Goal: Task Accomplishment & Management: Use online tool/utility

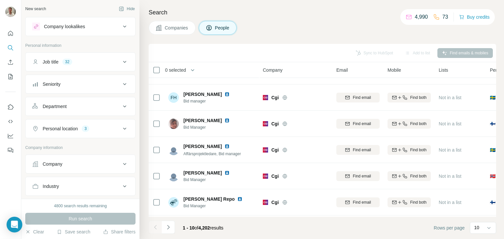
scroll to position [127, 0]
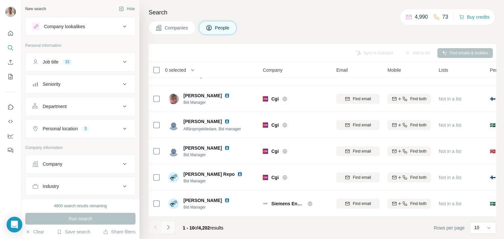
click at [172, 228] on button "Navigate to next page" at bounding box center [168, 227] width 13 height 13
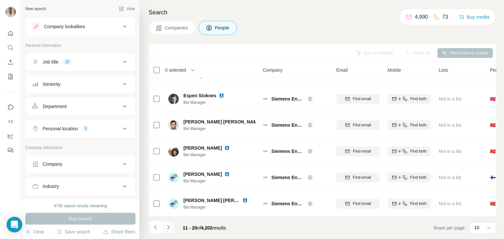
click at [172, 225] on button "Navigate to next page" at bounding box center [168, 227] width 13 height 13
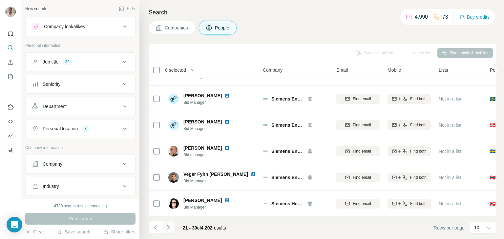
click at [171, 227] on icon "Navigate to next page" at bounding box center [168, 227] width 7 height 7
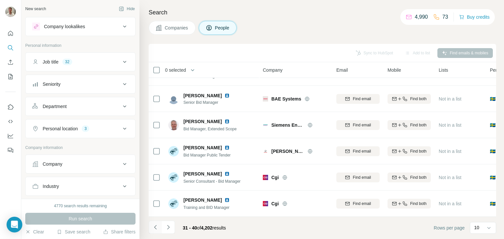
click at [157, 228] on icon "Navigate to previous page" at bounding box center [155, 227] width 7 height 7
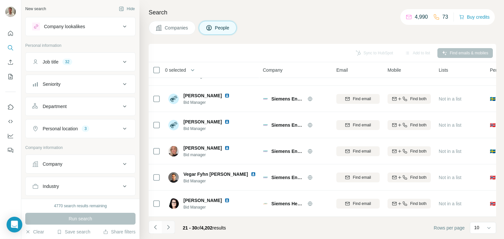
click at [164, 226] on button "Navigate to next page" at bounding box center [168, 227] width 13 height 13
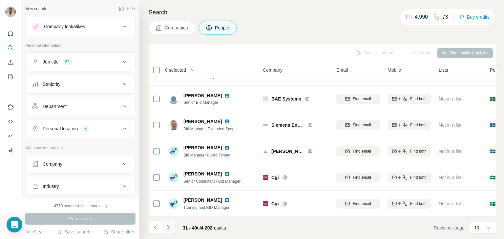
click at [168, 228] on icon "Navigate to next page" at bounding box center [168, 227] width 7 height 7
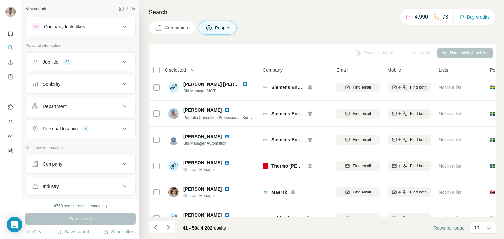
scroll to position [0, 0]
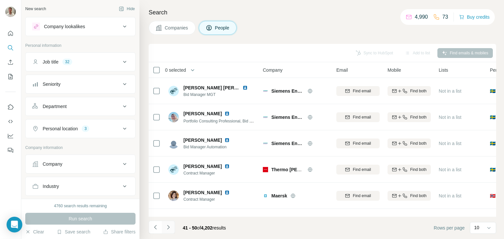
click at [163, 227] on button "Navigate to next page" at bounding box center [168, 227] width 13 height 13
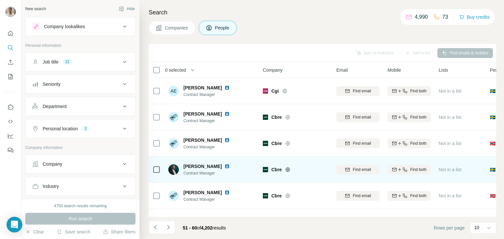
scroll to position [127, 0]
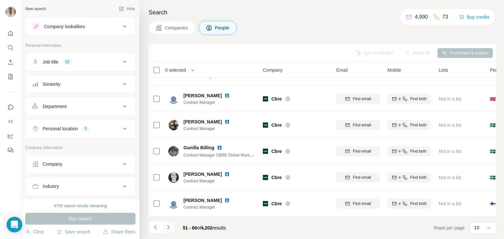
click at [173, 225] on button "Navigate to next page" at bounding box center [168, 227] width 13 height 13
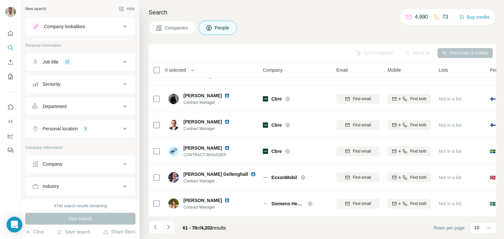
click at [169, 226] on icon "Navigate to next page" at bounding box center [168, 227] width 7 height 7
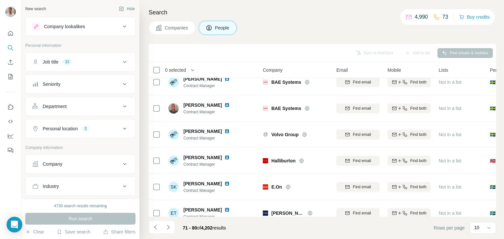
scroll to position [0, 0]
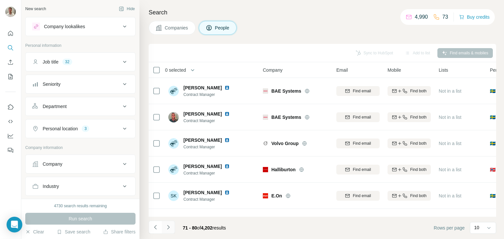
click at [172, 226] on button "Navigate to next page" at bounding box center [168, 227] width 13 height 13
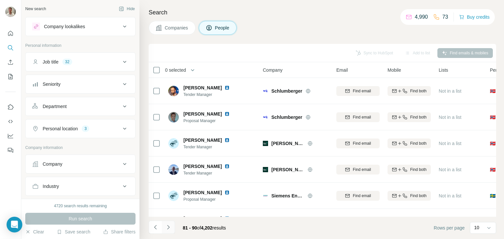
click at [172, 226] on button "Navigate to next page" at bounding box center [168, 227] width 13 height 13
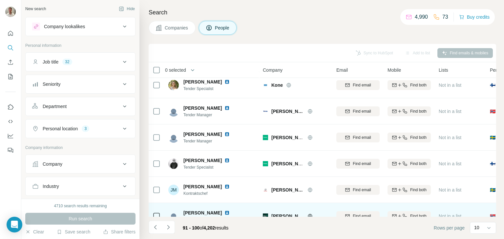
scroll to position [127, 0]
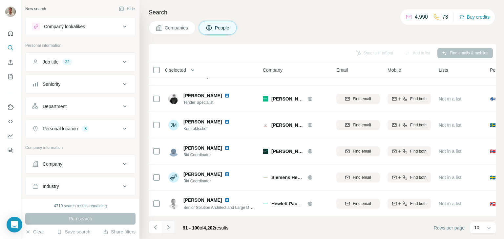
click at [170, 225] on icon "Navigate to next page" at bounding box center [168, 227] width 7 height 7
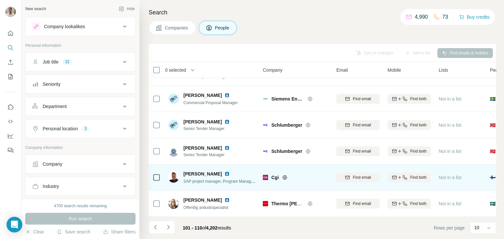
scroll to position [0, 0]
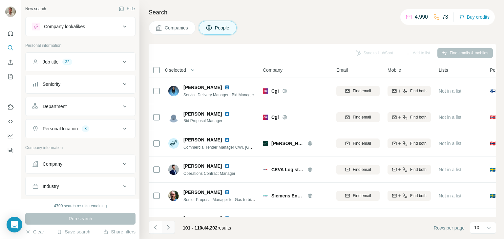
click at [173, 226] on button "Navigate to next page" at bounding box center [168, 227] width 13 height 13
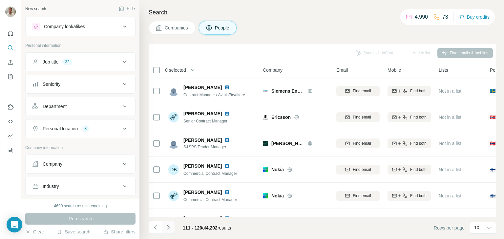
click at [171, 226] on button "Navigate to next page" at bounding box center [168, 227] width 13 height 13
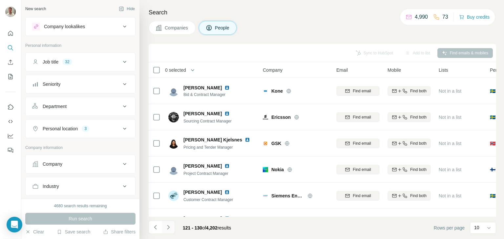
click at [171, 226] on button "Navigate to next page" at bounding box center [168, 227] width 13 height 13
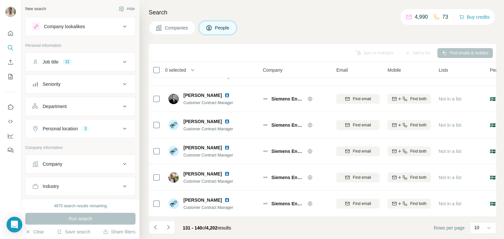
scroll to position [33, 0]
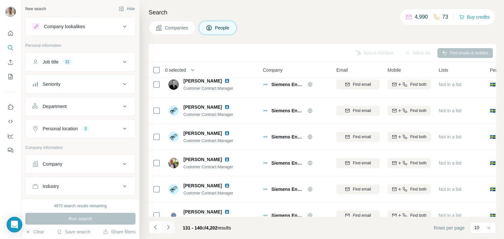
click at [170, 231] on button "Navigate to next page" at bounding box center [168, 227] width 13 height 13
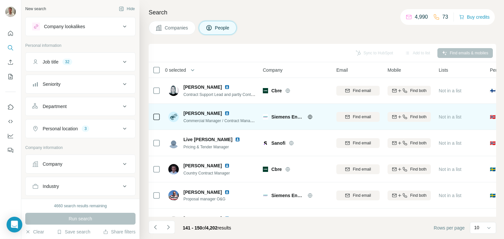
scroll to position [127, 0]
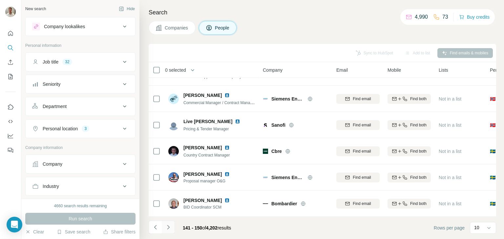
click at [176, 225] on div "141 - 150 of 4,202 results" at bounding box center [193, 228] width 88 height 14
click at [170, 225] on icon "Navigate to next page" at bounding box center [168, 227] width 7 height 7
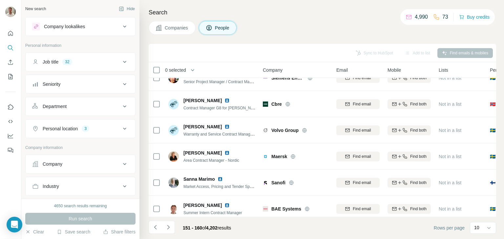
scroll to position [0, 0]
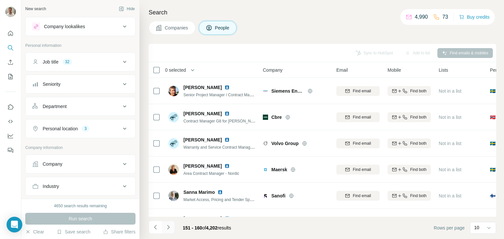
click at [167, 224] on icon "Navigate to next page" at bounding box center [168, 227] width 7 height 7
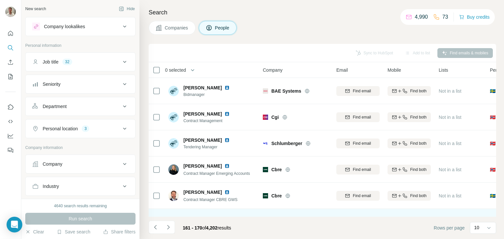
scroll to position [127, 0]
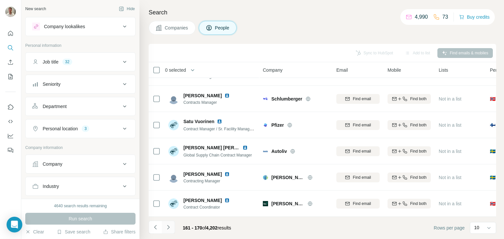
click at [169, 226] on icon "Navigate to next page" at bounding box center [168, 227] width 7 height 7
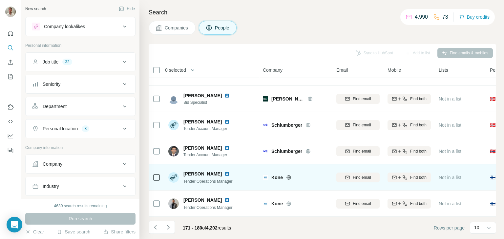
scroll to position [0, 0]
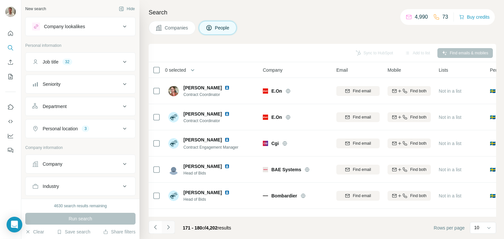
click at [168, 225] on icon "Navigate to next page" at bounding box center [168, 227] width 7 height 7
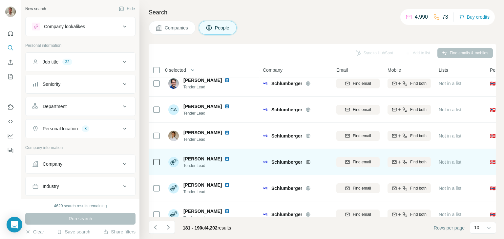
scroll to position [127, 0]
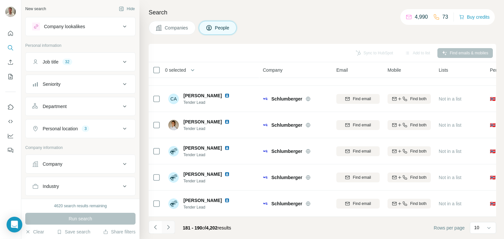
click at [168, 228] on icon "Navigate to next page" at bounding box center [168, 227] width 7 height 7
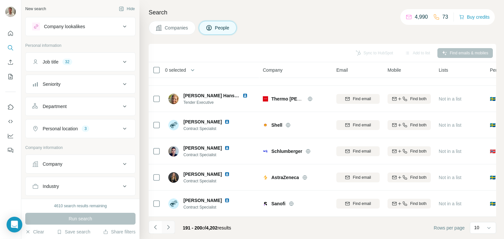
click at [172, 226] on button "Navigate to next page" at bounding box center [168, 227] width 13 height 13
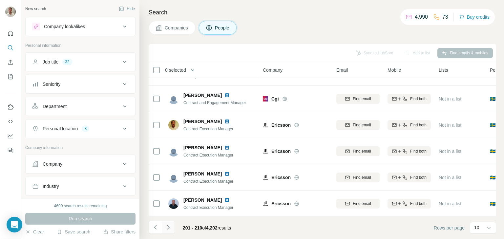
click at [169, 230] on icon "Navigate to next page" at bounding box center [168, 227] width 7 height 7
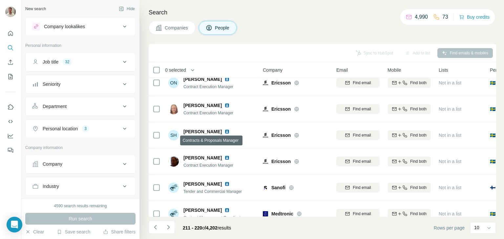
scroll to position [0, 0]
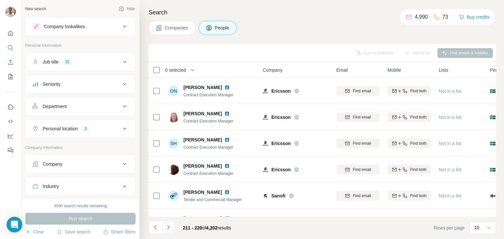
click at [168, 228] on icon "Navigate to next page" at bounding box center [168, 227] width 7 height 7
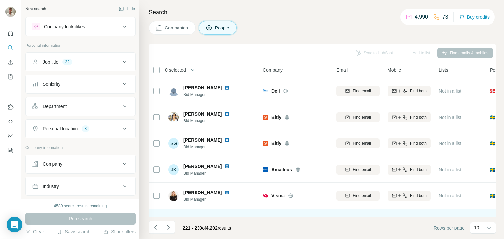
scroll to position [127, 0]
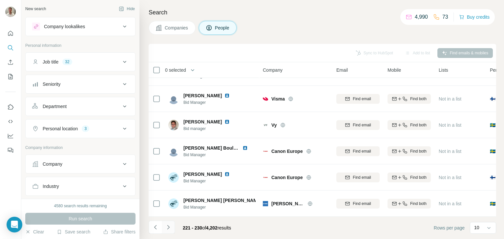
click at [163, 226] on button "Navigate to next page" at bounding box center [168, 227] width 13 height 13
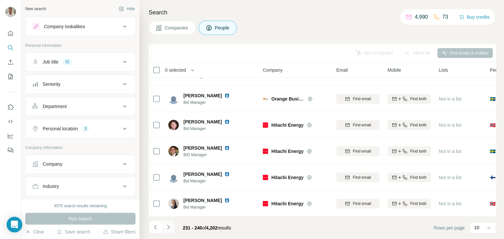
click at [170, 223] on button "Navigate to next page" at bounding box center [168, 227] width 13 height 13
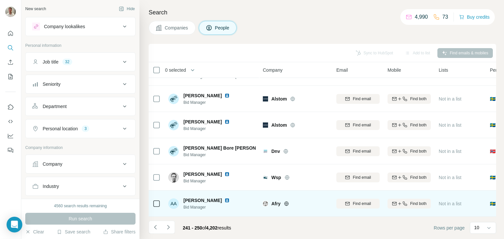
scroll to position [0, 0]
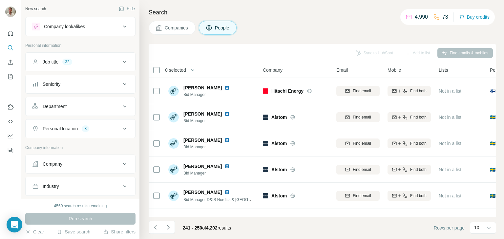
click at [176, 225] on div "241 - 250 of 4,202 results" at bounding box center [193, 228] width 88 height 14
click at [173, 226] on button "Navigate to next page" at bounding box center [168, 227] width 13 height 13
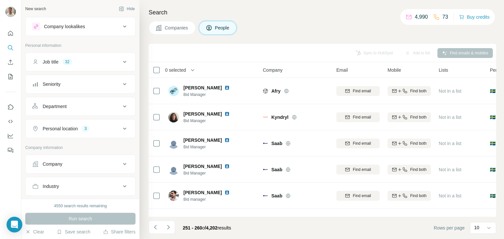
click at [186, 71] on span "0 selected" at bounding box center [175, 70] width 21 height 7
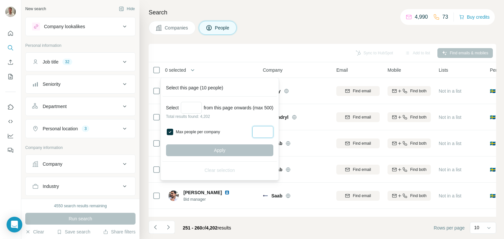
click at [267, 130] on input "Max people per company" at bounding box center [262, 132] width 21 height 12
click at [226, 151] on div "Apply" at bounding box center [219, 151] width 107 height 12
click at [225, 151] on div "Apply" at bounding box center [219, 151] width 107 height 12
click at [220, 150] on div "Apply" at bounding box center [219, 151] width 107 height 12
click at [218, 146] on div "Apply" at bounding box center [219, 151] width 107 height 12
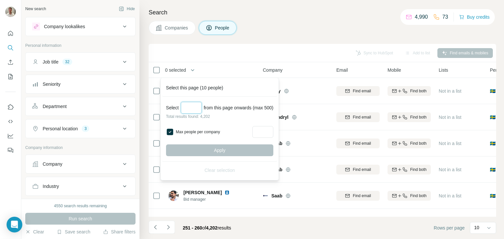
click at [195, 107] on input "Select a number (up to 500)" at bounding box center [191, 108] width 21 height 12
click at [268, 131] on input "*" at bounding box center [262, 132] width 21 height 12
click at [210, 154] on div "Apply" at bounding box center [219, 151] width 107 height 12
click at [215, 151] on div "Apply" at bounding box center [219, 151] width 107 height 12
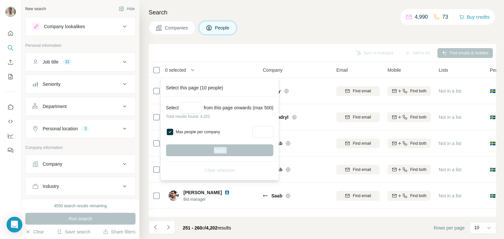
click at [215, 151] on div "Apply" at bounding box center [219, 151] width 107 height 12
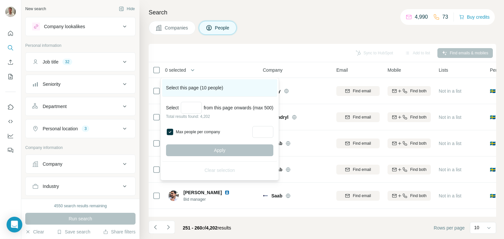
click at [173, 86] on div "Select this page (10 people)" at bounding box center [219, 87] width 115 height 17
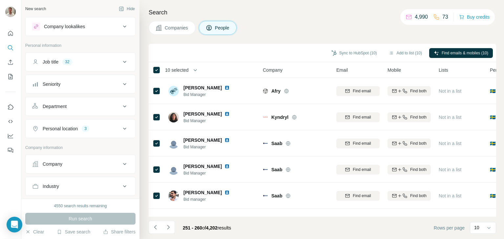
click at [176, 70] on span "10 selected" at bounding box center [177, 70] width 24 height 7
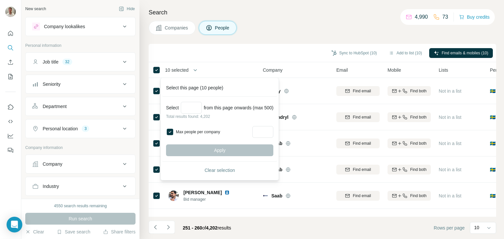
click at [218, 149] on div "Apply" at bounding box center [219, 151] width 107 height 12
click at [168, 87] on div "Select this page (10 people)" at bounding box center [219, 87] width 115 height 17
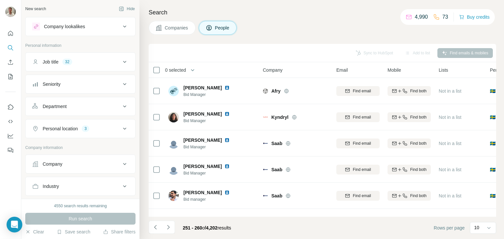
click at [216, 59] on div "Sync to HubSpot Add to list Find emails & mobiles" at bounding box center [322, 53] width 347 height 18
click at [181, 72] on span "0 selected" at bounding box center [175, 70] width 21 height 7
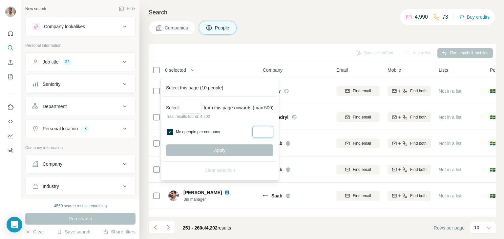
click at [266, 131] on input "*" at bounding box center [262, 132] width 21 height 12
click at [265, 131] on input "*" at bounding box center [262, 132] width 21 height 12
click at [266, 131] on input "*" at bounding box center [262, 132] width 21 height 12
drag, startPoint x: 266, startPoint y: 131, endPoint x: 260, endPoint y: 132, distance: 6.0
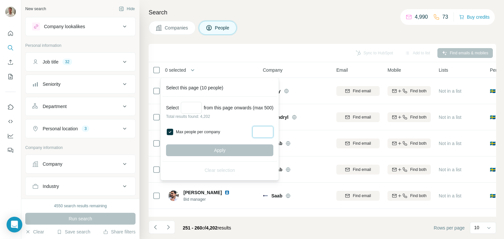
click at [260, 132] on input "*" at bounding box center [262, 132] width 21 height 12
click at [266, 131] on input "*" at bounding box center [262, 132] width 21 height 12
type input "*"
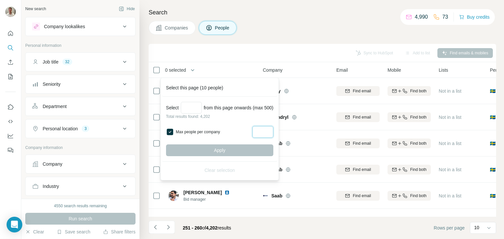
type input "*"
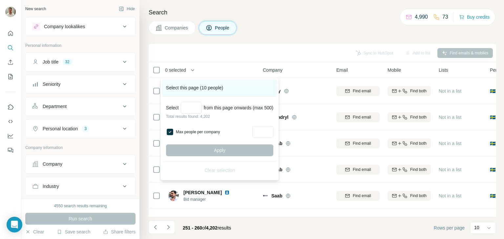
click at [248, 83] on div "Select this page (10 people)" at bounding box center [219, 87] width 115 height 17
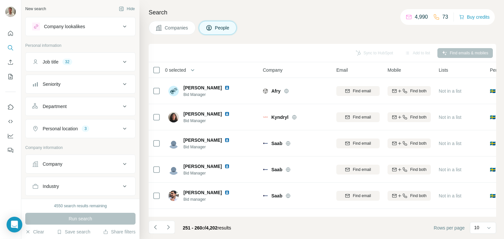
click at [185, 70] on span "0 selected" at bounding box center [175, 70] width 21 height 7
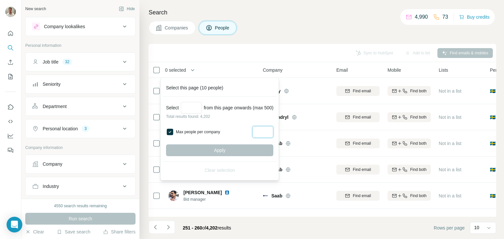
click at [266, 133] on input "*" at bounding box center [262, 132] width 21 height 12
click at [238, 151] on div "Apply" at bounding box center [219, 151] width 107 height 12
click at [237, 151] on div "Apply" at bounding box center [219, 151] width 107 height 12
click at [236, 151] on div "Apply" at bounding box center [219, 151] width 107 height 12
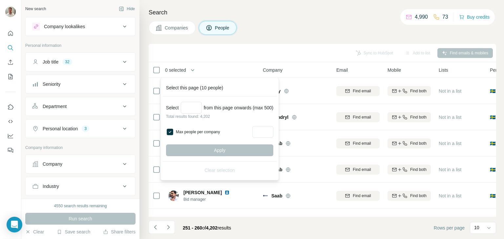
click at [236, 151] on div "Apply" at bounding box center [219, 151] width 107 height 12
click at [236, 152] on div "Apply" at bounding box center [219, 151] width 107 height 12
click at [266, 131] on input "*" at bounding box center [262, 132] width 21 height 12
click at [234, 148] on div "Apply" at bounding box center [219, 151] width 107 height 12
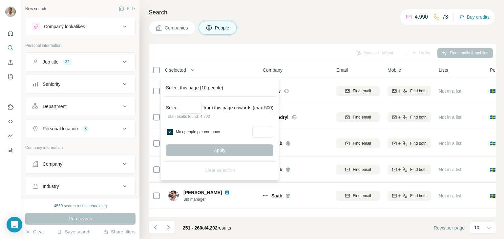
click at [234, 148] on div "Apply" at bounding box center [219, 151] width 107 height 12
click at [194, 108] on input "Select a number (up to 500)" at bounding box center [191, 108] width 21 height 12
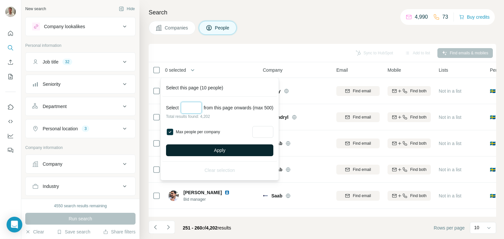
type input "***"
click at [214, 148] on button "Apply" at bounding box center [219, 151] width 107 height 12
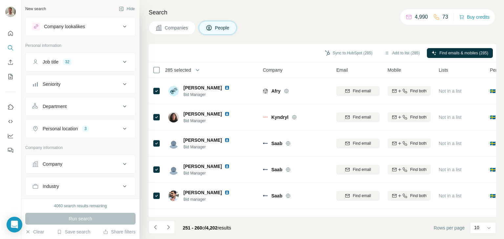
click at [185, 68] on span "285 selected" at bounding box center [178, 70] width 26 height 7
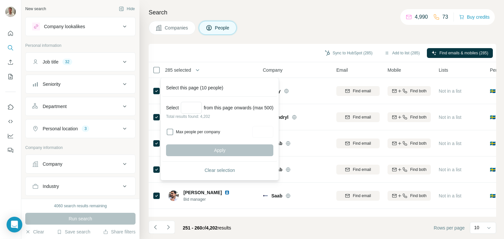
click at [224, 50] on div "Sync to HubSpot (285) Add to list (285) Find emails & mobiles (285)" at bounding box center [322, 52] width 341 height 11
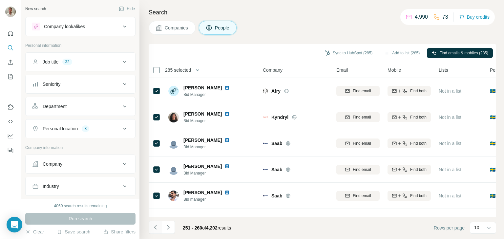
click at [157, 228] on icon "Navigate to previous page" at bounding box center [155, 227] width 7 height 7
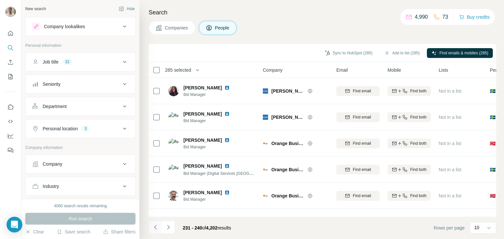
click at [157, 228] on icon "Navigate to previous page" at bounding box center [155, 227] width 7 height 7
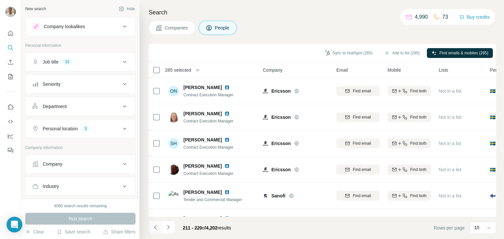
click at [157, 228] on icon "Navigate to previous page" at bounding box center [155, 227] width 7 height 7
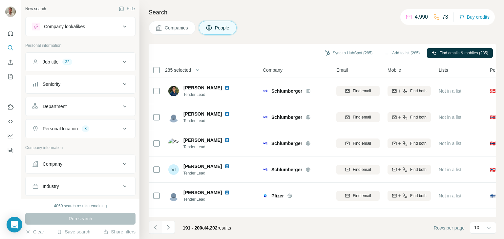
click at [157, 228] on icon "Navigate to previous page" at bounding box center [155, 227] width 7 height 7
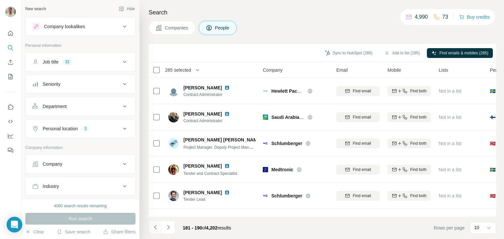
click at [157, 228] on icon "Navigate to previous page" at bounding box center [155, 227] width 7 height 7
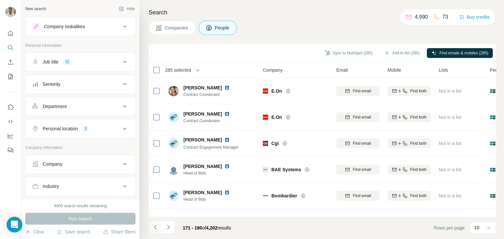
click at [157, 228] on icon "Navigate to previous page" at bounding box center [155, 227] width 7 height 7
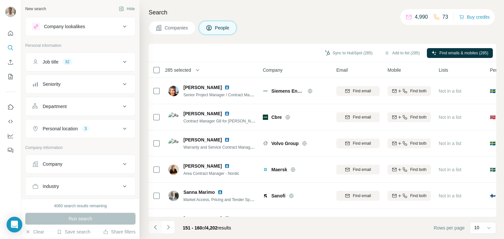
click at [157, 228] on icon "Navigate to previous page" at bounding box center [155, 227] width 7 height 7
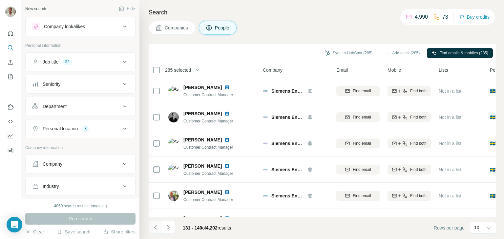
click at [157, 228] on icon "Navigate to previous page" at bounding box center [155, 227] width 7 height 7
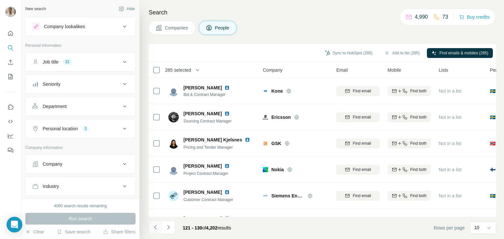
click at [157, 228] on icon "Navigate to previous page" at bounding box center [155, 227] width 7 height 7
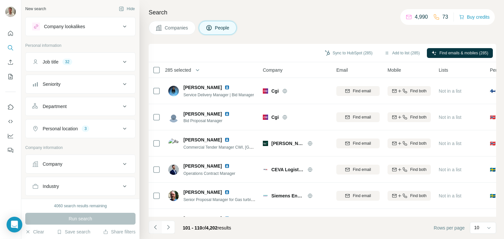
click at [157, 228] on icon "Navigate to previous page" at bounding box center [155, 227] width 7 height 7
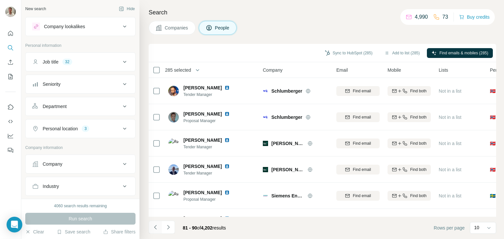
click at [157, 228] on icon "Navigate to previous page" at bounding box center [155, 227] width 7 height 7
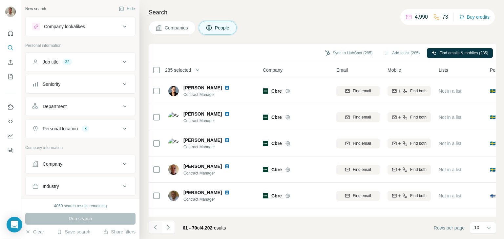
click at [157, 228] on icon "Navigate to previous page" at bounding box center [155, 227] width 7 height 7
click at [157, 227] on icon "Navigate to previous page" at bounding box center [155, 227] width 7 height 7
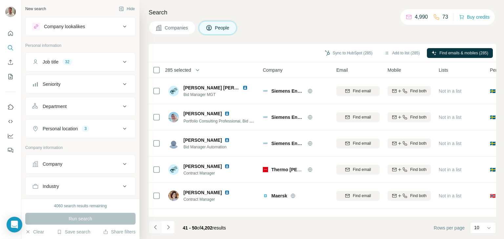
click at [157, 227] on icon "Navigate to previous page" at bounding box center [155, 227] width 7 height 7
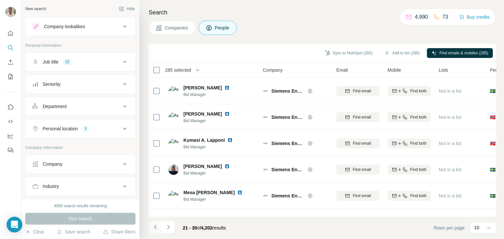
click at [157, 227] on icon "Navigate to previous page" at bounding box center [155, 227] width 7 height 7
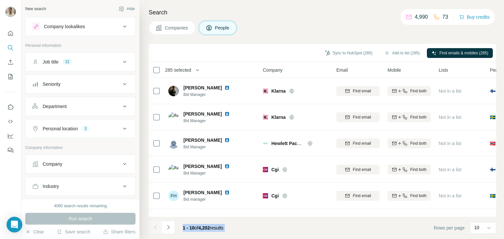
click at [157, 227] on div at bounding box center [155, 227] width 13 height 13
click at [214, 61] on div "Sync to HubSpot (285) Add to list (285) Find emails & mobiles (285)" at bounding box center [322, 53] width 347 height 18
